Goal: Task Accomplishment & Management: Complete application form

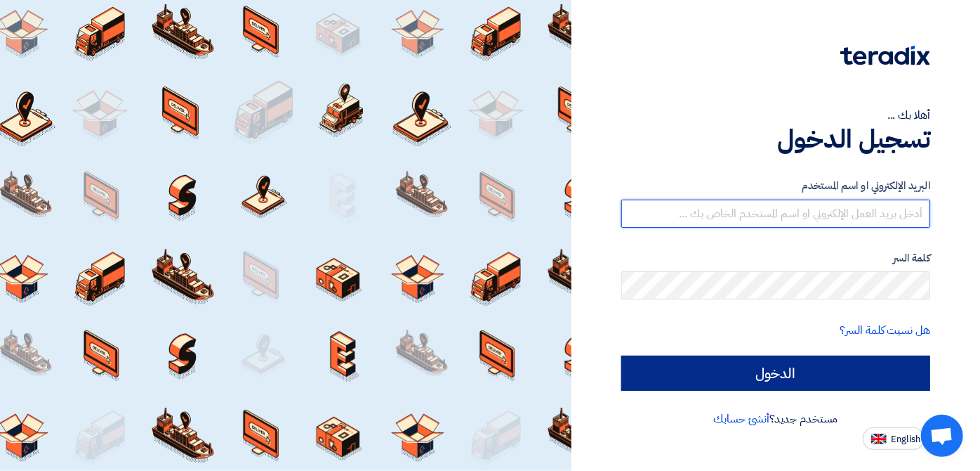
type input "[EMAIL_ADDRESS][DOMAIN_NAME]"
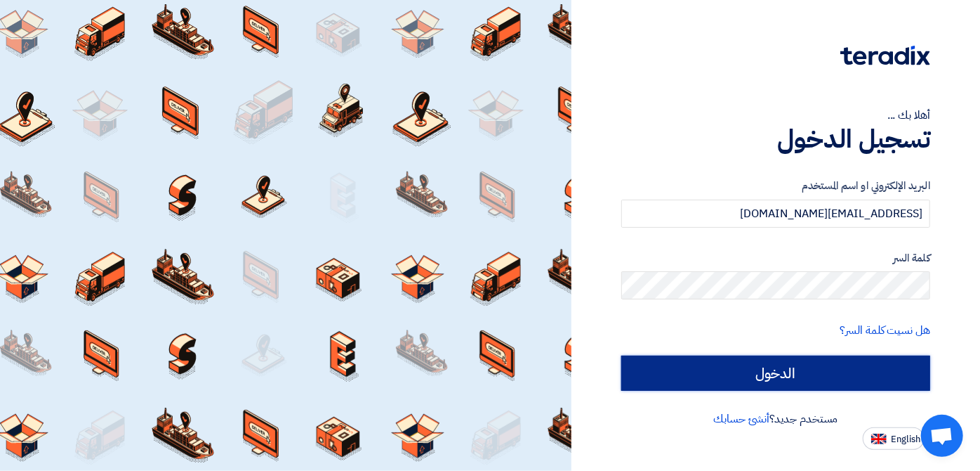
click at [743, 369] on input "الدخول" at bounding box center [776, 372] width 309 height 35
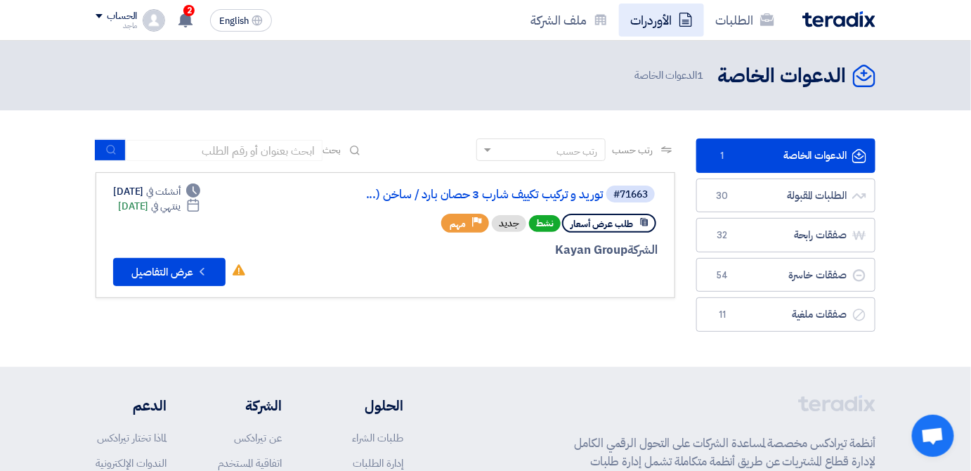
click at [657, 8] on link "الأوردرات" at bounding box center [661, 20] width 85 height 33
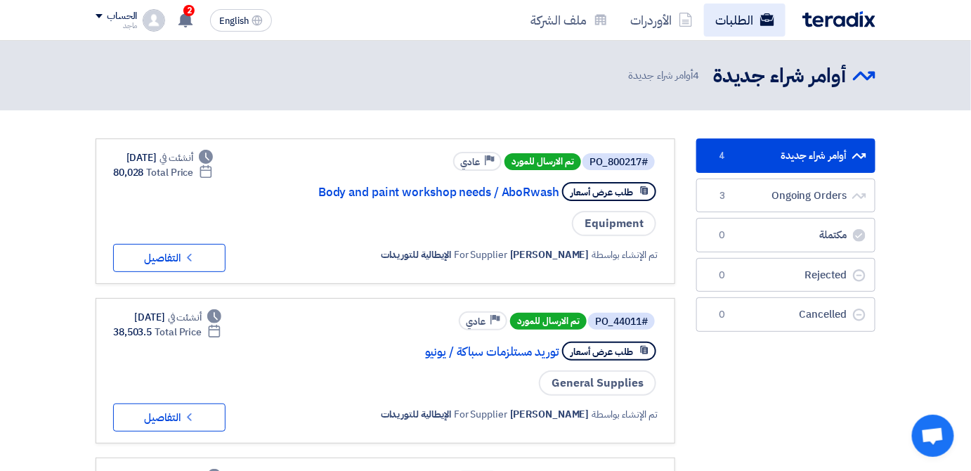
click at [721, 19] on link "الطلبات" at bounding box center [744, 20] width 81 height 33
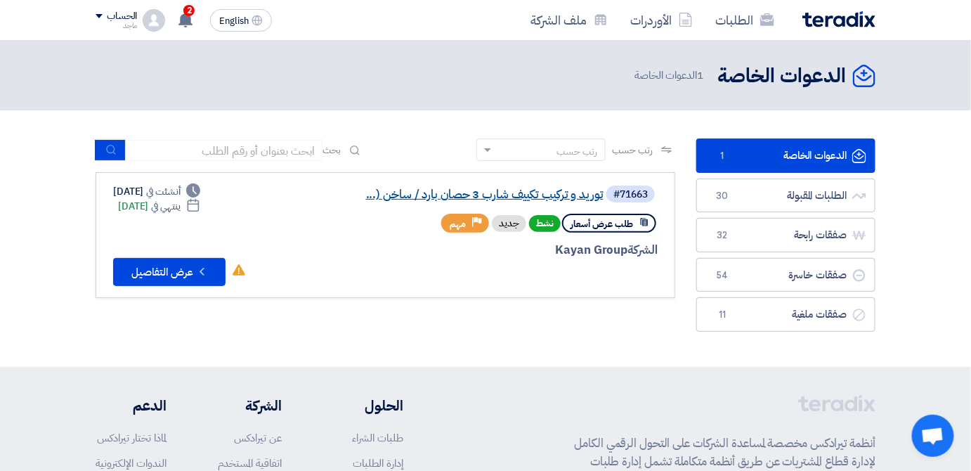
click at [516, 190] on link "توريد و تركيب تكييف شارب 3 حصان بارد / ساخن (..." at bounding box center [462, 194] width 281 height 13
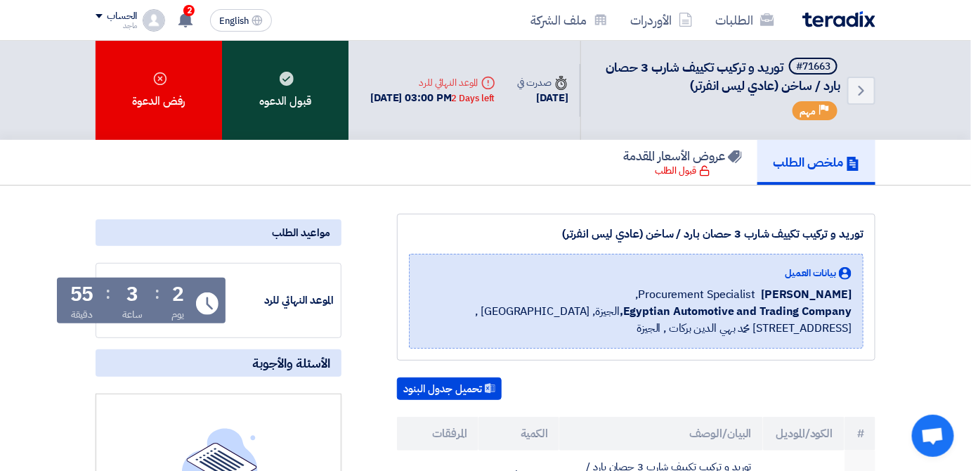
click at [263, 109] on div "قبول الدعوه" at bounding box center [285, 90] width 126 height 99
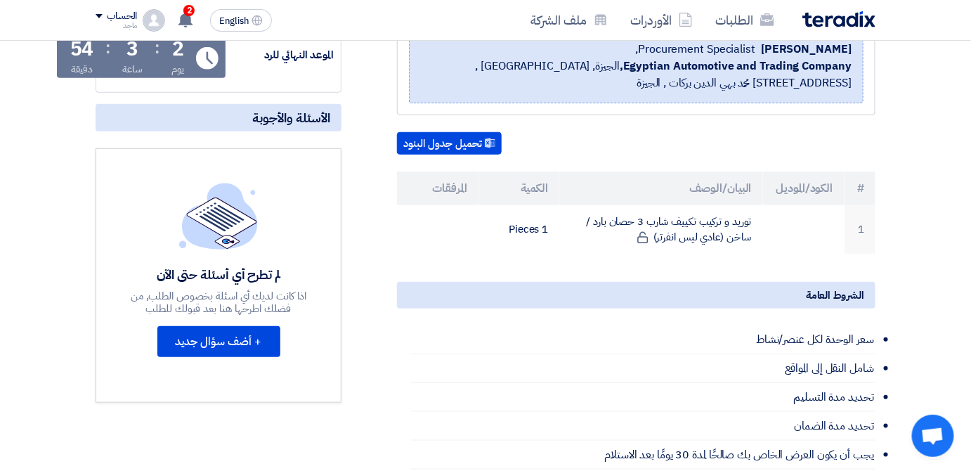
scroll to position [268, 0]
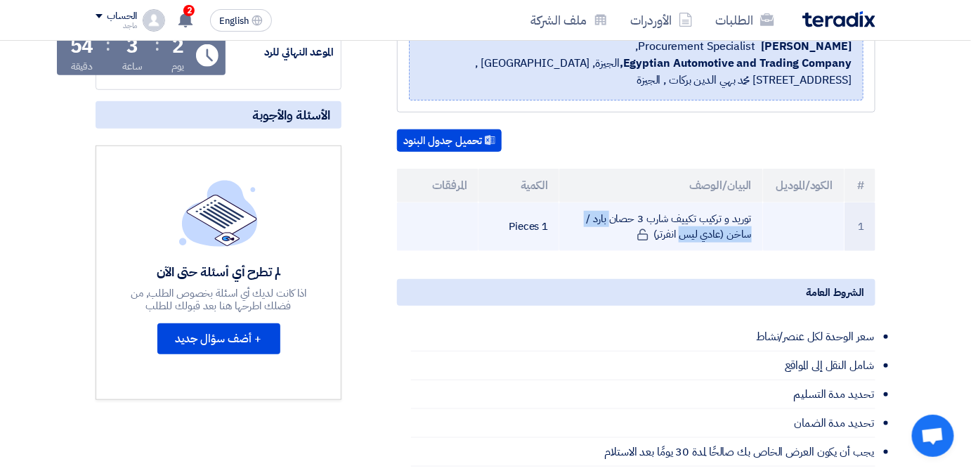
drag, startPoint x: 697, startPoint y: 214, endPoint x: 595, endPoint y: 213, distance: 101.8
click at [595, 213] on td "توريد و تركيب تكييف شارب 3 حصان بارد / ساخن (عادي ليس انفرتر)" at bounding box center [660, 226] width 203 height 48
copy td "تكييف شارب 3 حصان بارد"
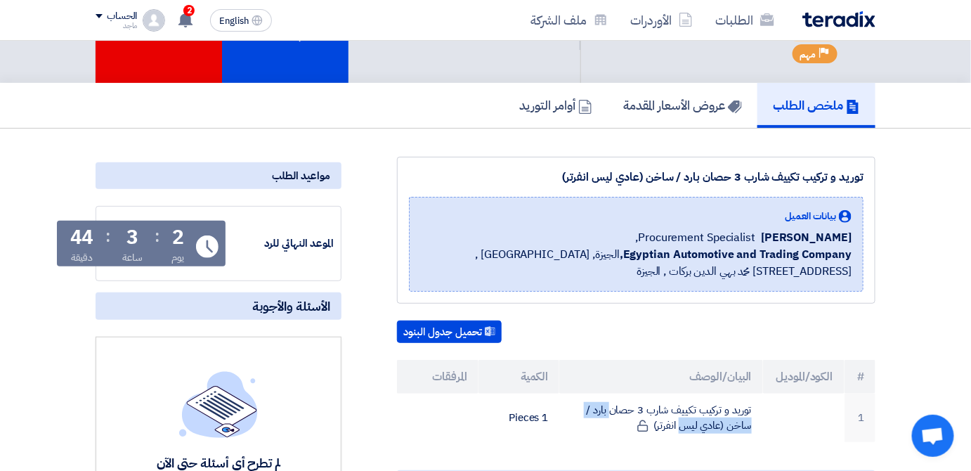
scroll to position [0, 0]
